Goal: Information Seeking & Learning: Learn about a topic

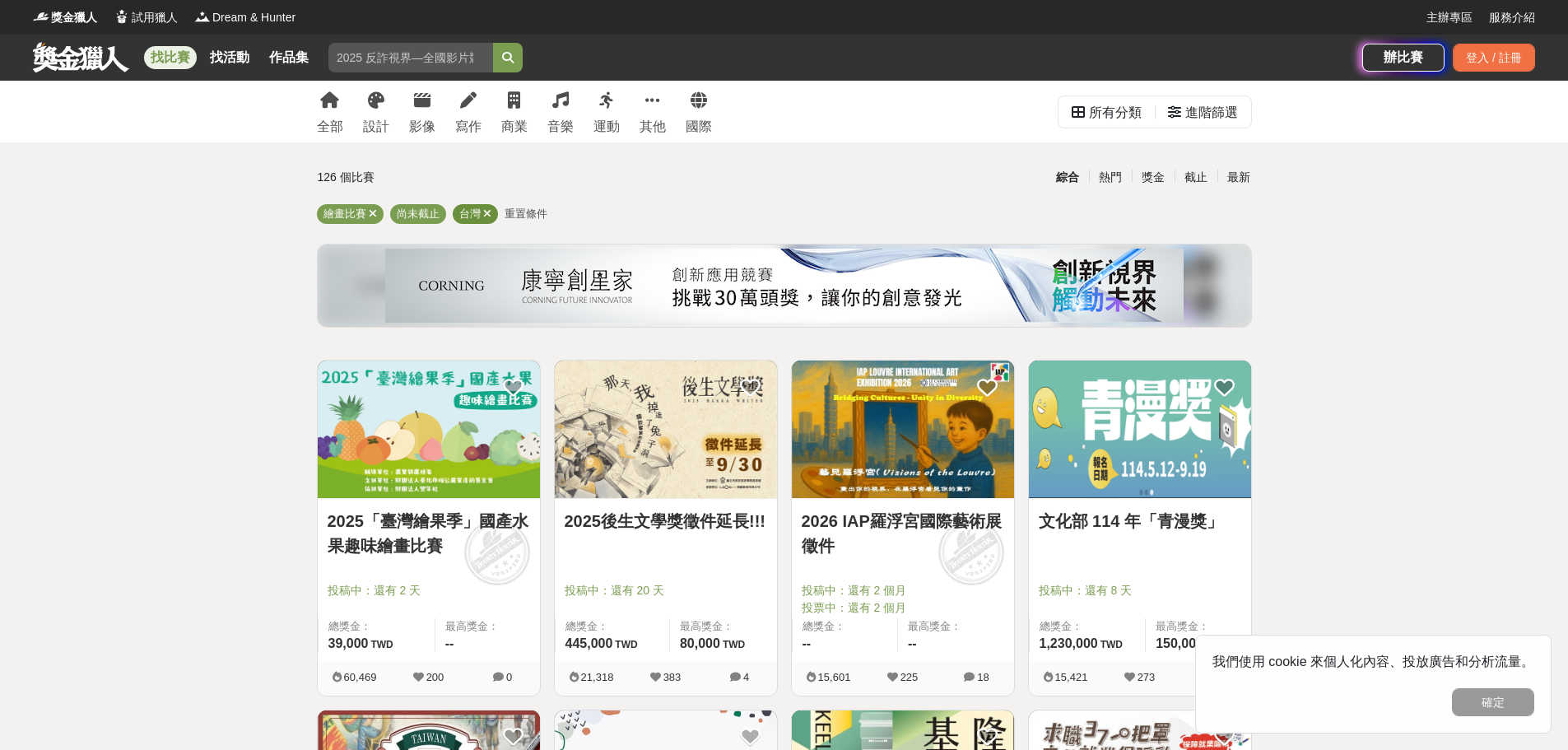
click at [488, 212] on icon at bounding box center [487, 213] width 8 height 10
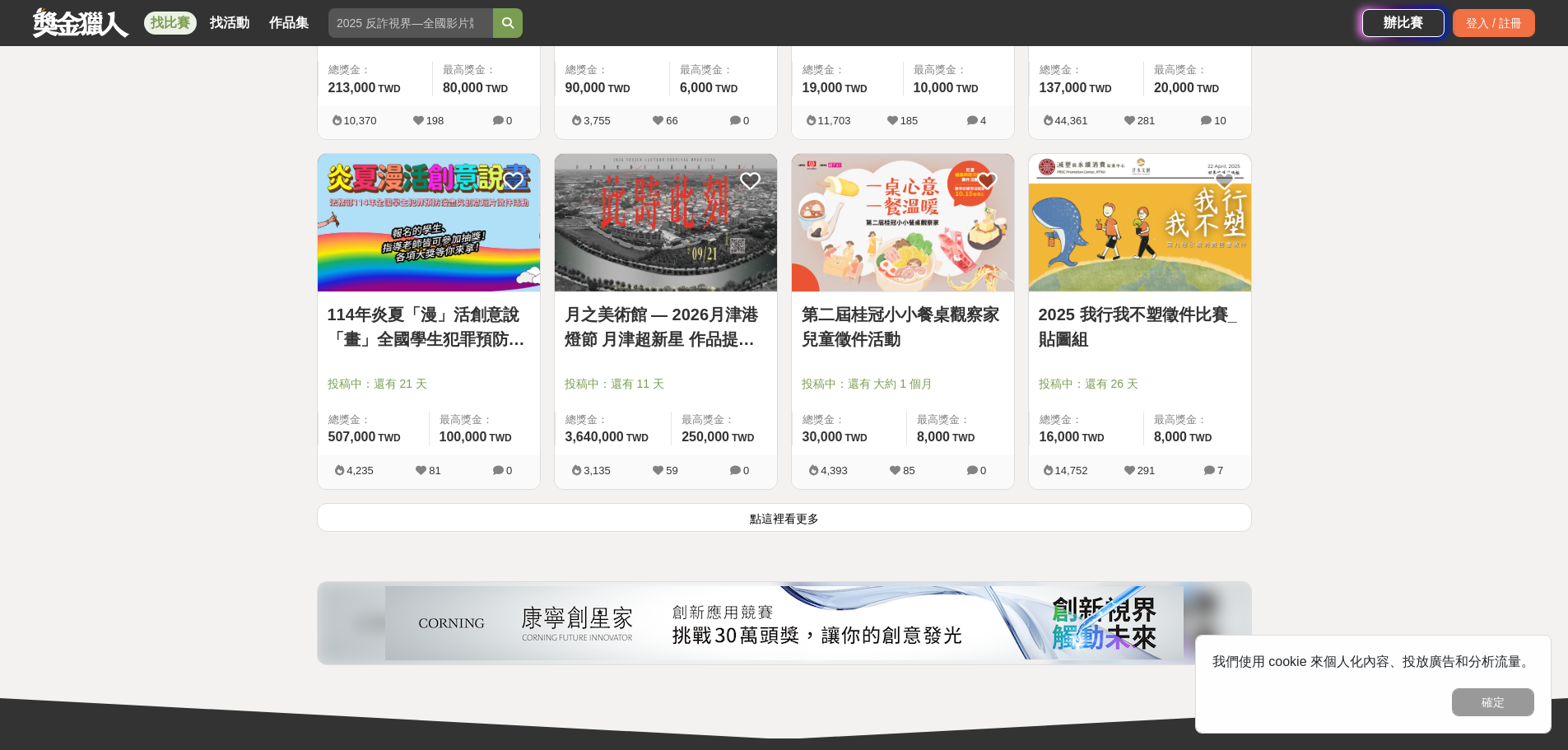
scroll to position [1974, 0]
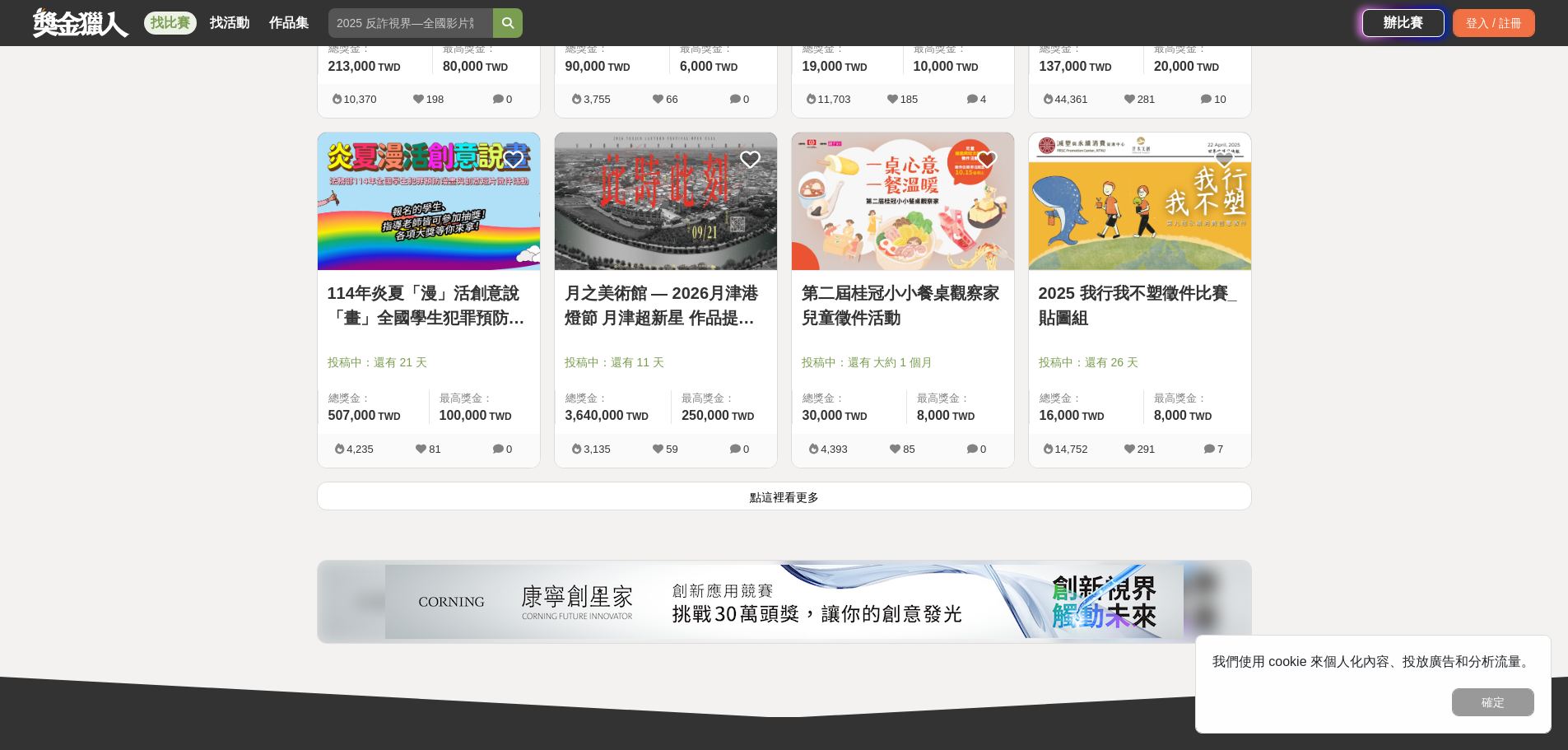
click at [707, 230] on img at bounding box center [665, 201] width 222 height 137
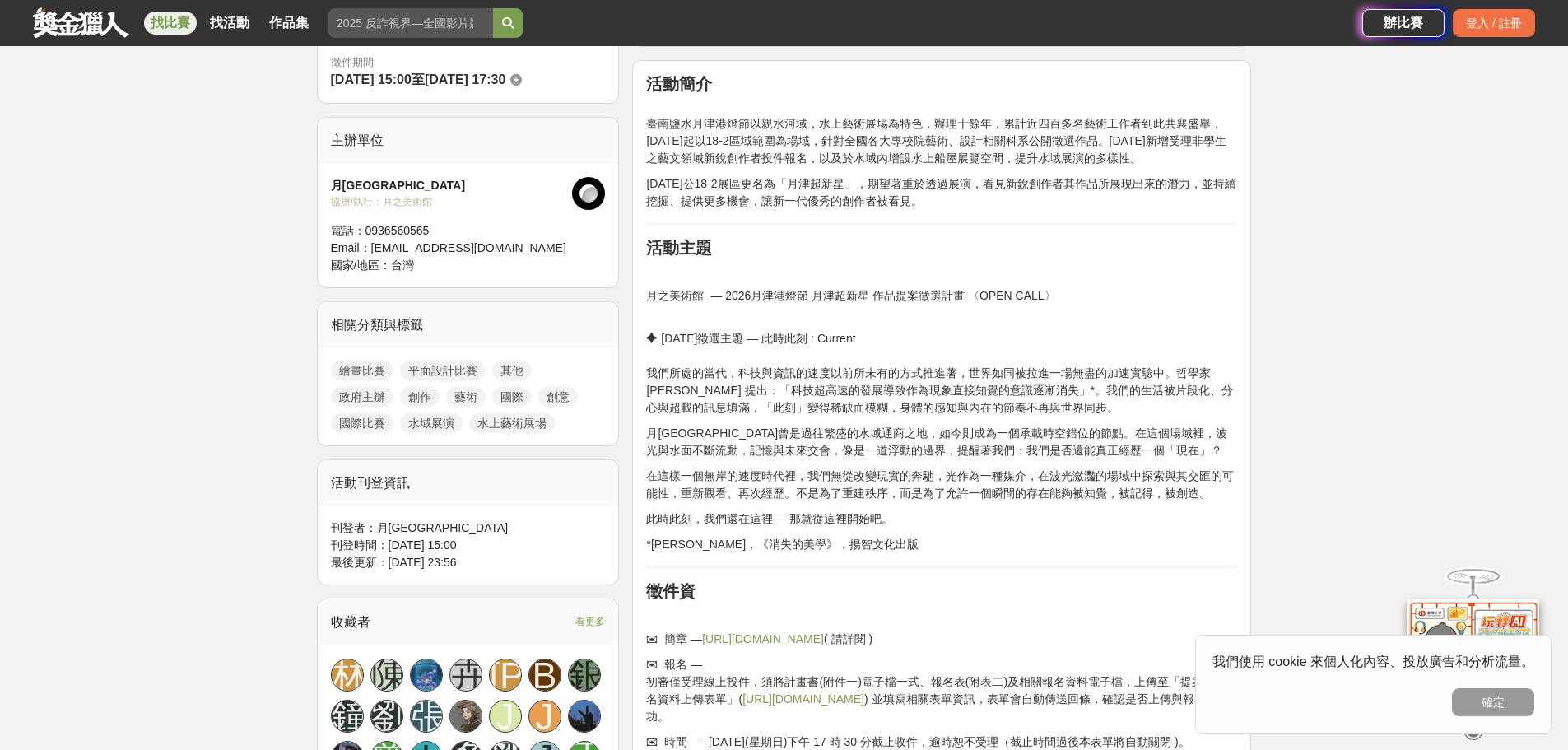
scroll to position [741, 0]
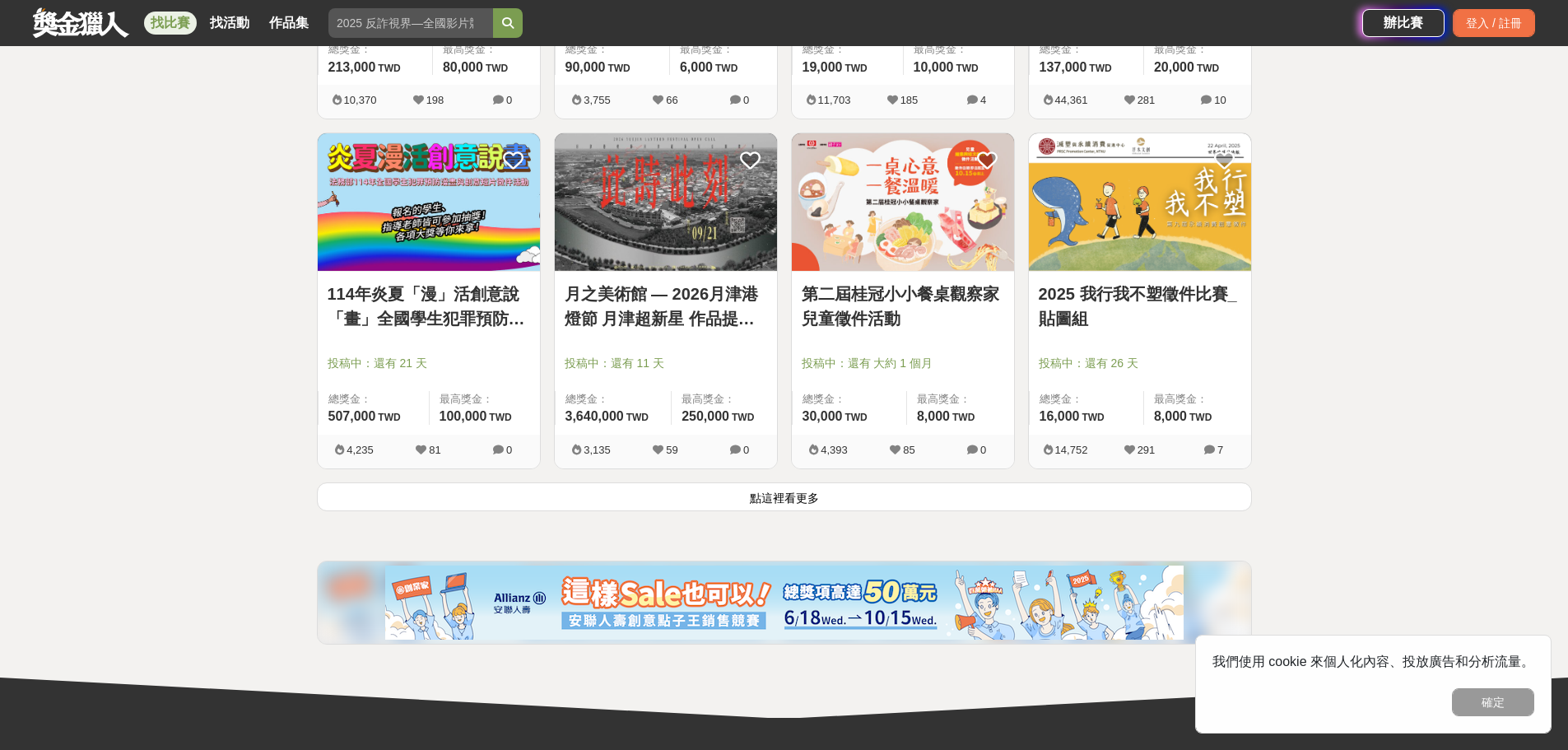
scroll to position [1974, 0]
